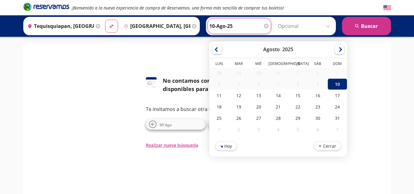
click at [222, 29] on input "10-Ago-25" at bounding box center [239, 25] width 60 height 15
click at [337, 98] on div "17" at bounding box center [337, 95] width 20 height 11
type input "17-Ago-25"
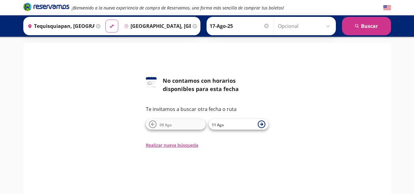
click at [354, 35] on div "Origen heroicons:map-pin-20-solid [GEOGRAPHIC_DATA], [GEOGRAPHIC_DATA] Destino …" at bounding box center [207, 25] width 414 height 21
click at [354, 32] on button "search [GEOGRAPHIC_DATA]" at bounding box center [366, 26] width 49 height 18
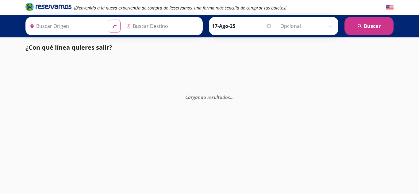
type input "Tequisquiapan, [GEOGRAPHIC_DATA]"
type input "[GEOGRAPHIC_DATA], [GEOGRAPHIC_DATA]"
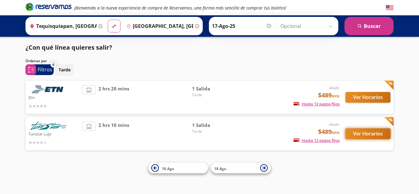
click at [372, 133] on button "Ver Horarios" at bounding box center [367, 133] width 45 height 11
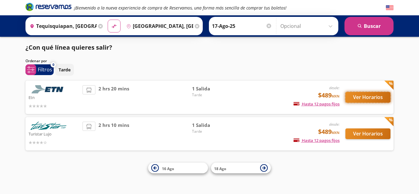
click at [362, 96] on button "Ver Horarios" at bounding box center [367, 97] width 45 height 11
